Goal: Task Accomplishment & Management: Complete application form

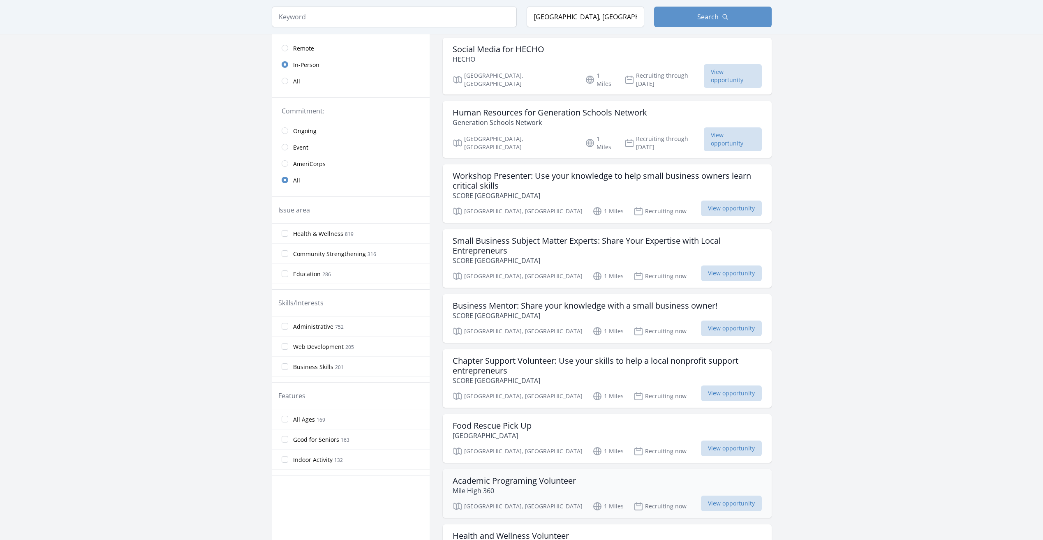
scroll to position [143, 0]
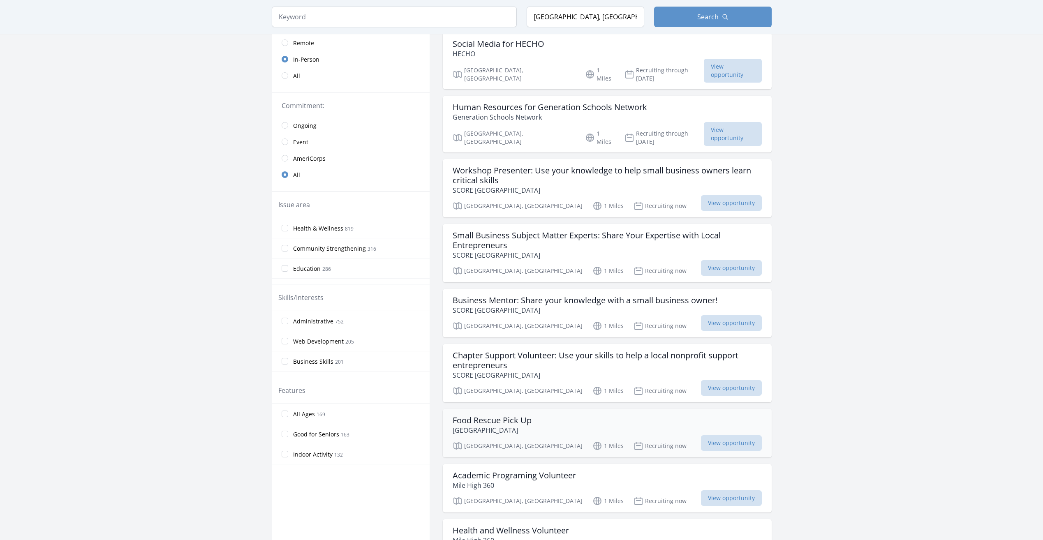
click at [486, 416] on h3 "Food Rescue Pick Up" at bounding box center [492, 421] width 79 height 10
